Goal: Transaction & Acquisition: Book appointment/travel/reservation

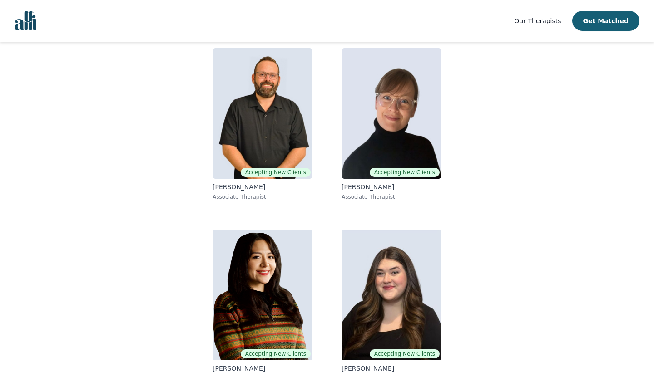
scroll to position [94, 0]
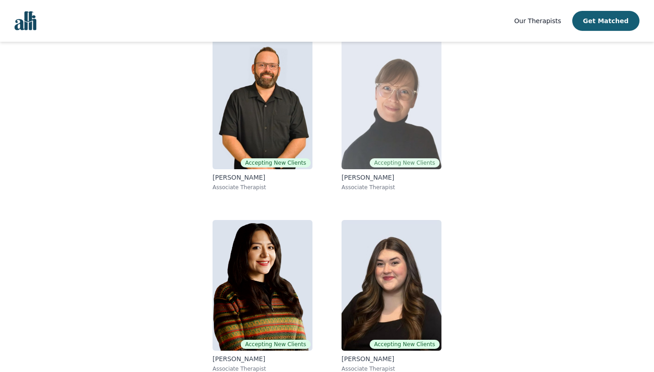
click at [402, 135] on img at bounding box center [391, 104] width 100 height 131
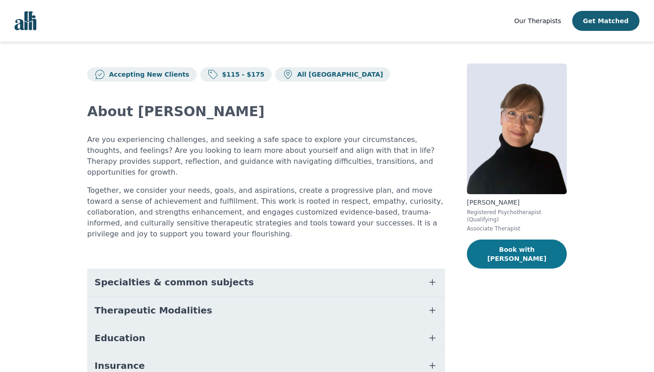
click at [503, 257] on button "Book with [PERSON_NAME]" at bounding box center [517, 254] width 100 height 29
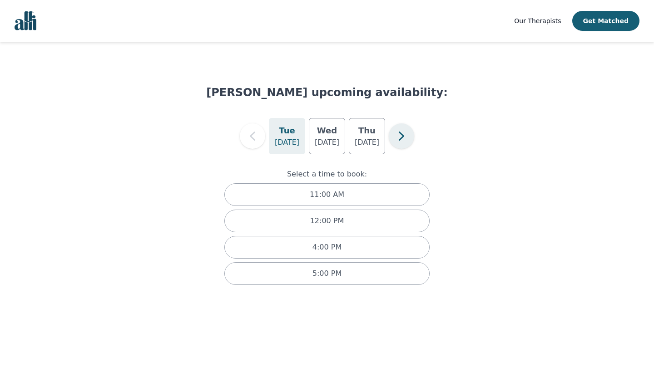
click at [400, 140] on icon "button" at bounding box center [401, 136] width 18 height 18
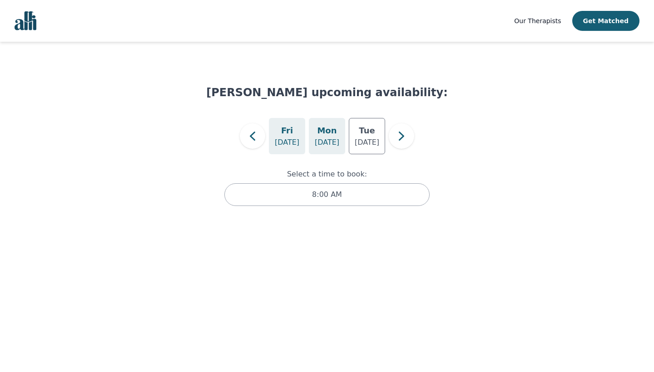
click at [336, 143] on p "[DATE]" at bounding box center [327, 142] width 25 height 11
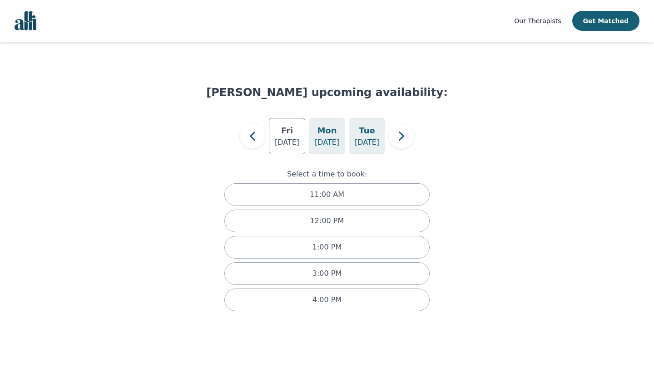
click at [365, 134] on h5 "Tue" at bounding box center [367, 130] width 16 height 13
click at [259, 136] on icon "button" at bounding box center [252, 136] width 18 height 18
click at [330, 135] on h5 "Wed" at bounding box center [327, 130] width 20 height 13
click at [368, 138] on p "[DATE]" at bounding box center [367, 142] width 25 height 11
click at [400, 143] on icon "button" at bounding box center [401, 136] width 18 height 18
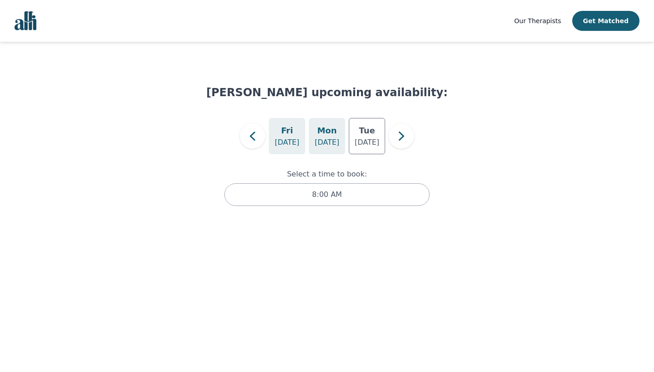
click at [314, 141] on div "[DATE]" at bounding box center [327, 136] width 36 height 36
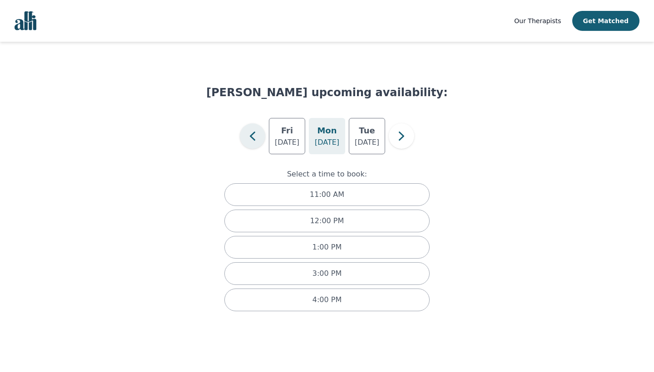
click at [258, 135] on icon "button" at bounding box center [252, 136] width 18 height 18
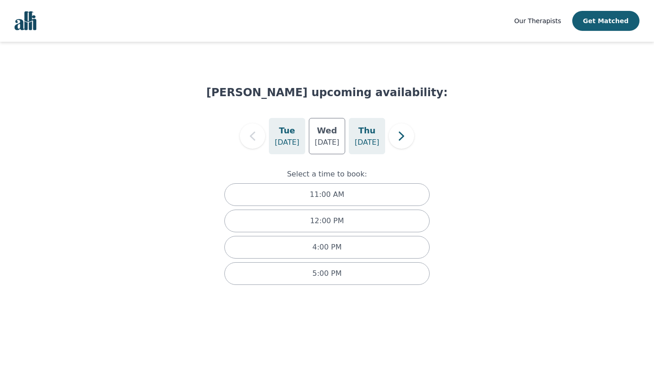
click at [366, 136] on h5 "Thu" at bounding box center [366, 130] width 17 height 13
click at [405, 138] on icon "button" at bounding box center [401, 136] width 18 height 18
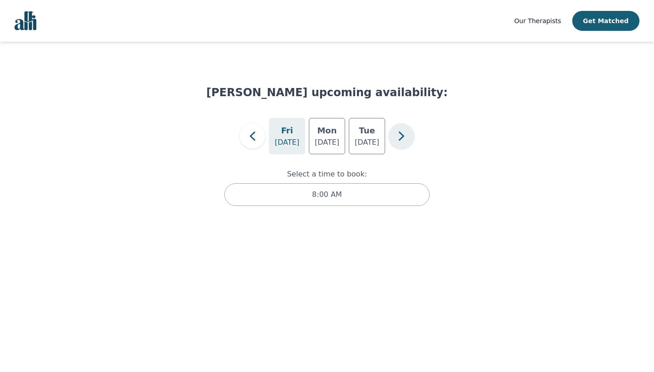
click at [405, 138] on icon "button" at bounding box center [401, 136] width 18 height 18
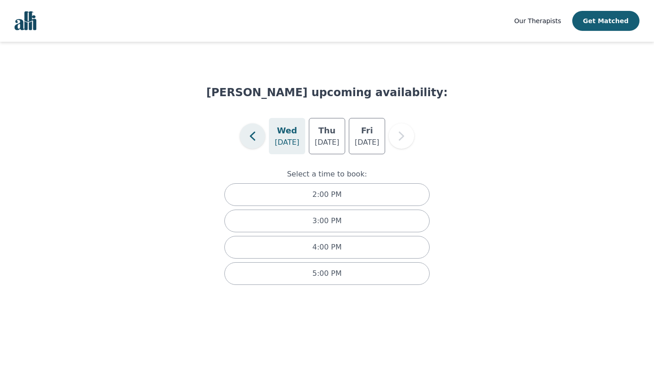
click at [256, 137] on icon "button" at bounding box center [252, 136] width 18 height 18
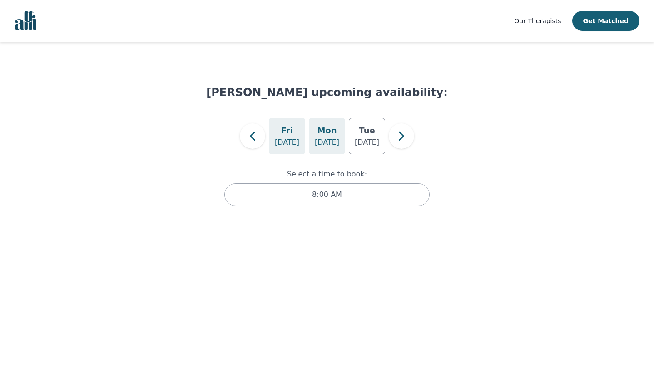
click at [324, 142] on p "[DATE]" at bounding box center [327, 142] width 25 height 11
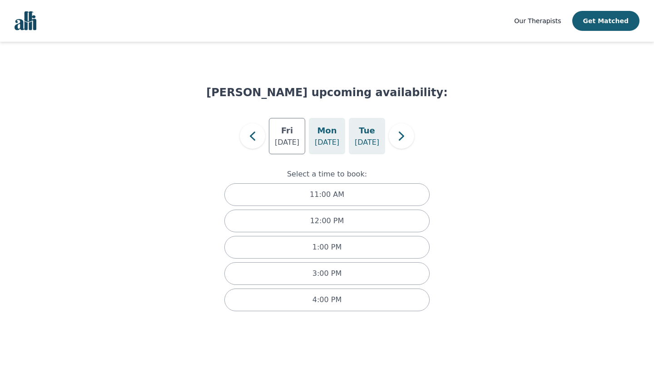
click at [363, 142] on p "[DATE]" at bounding box center [367, 142] width 25 height 11
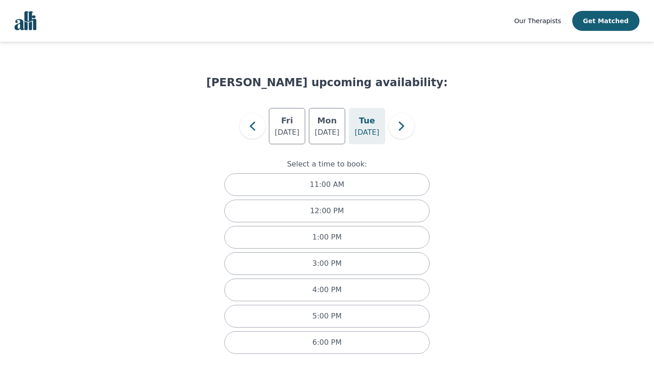
scroll to position [10, 0]
click at [410, 128] on icon "button" at bounding box center [401, 126] width 18 height 18
